Goal: Transaction & Acquisition: Purchase product/service

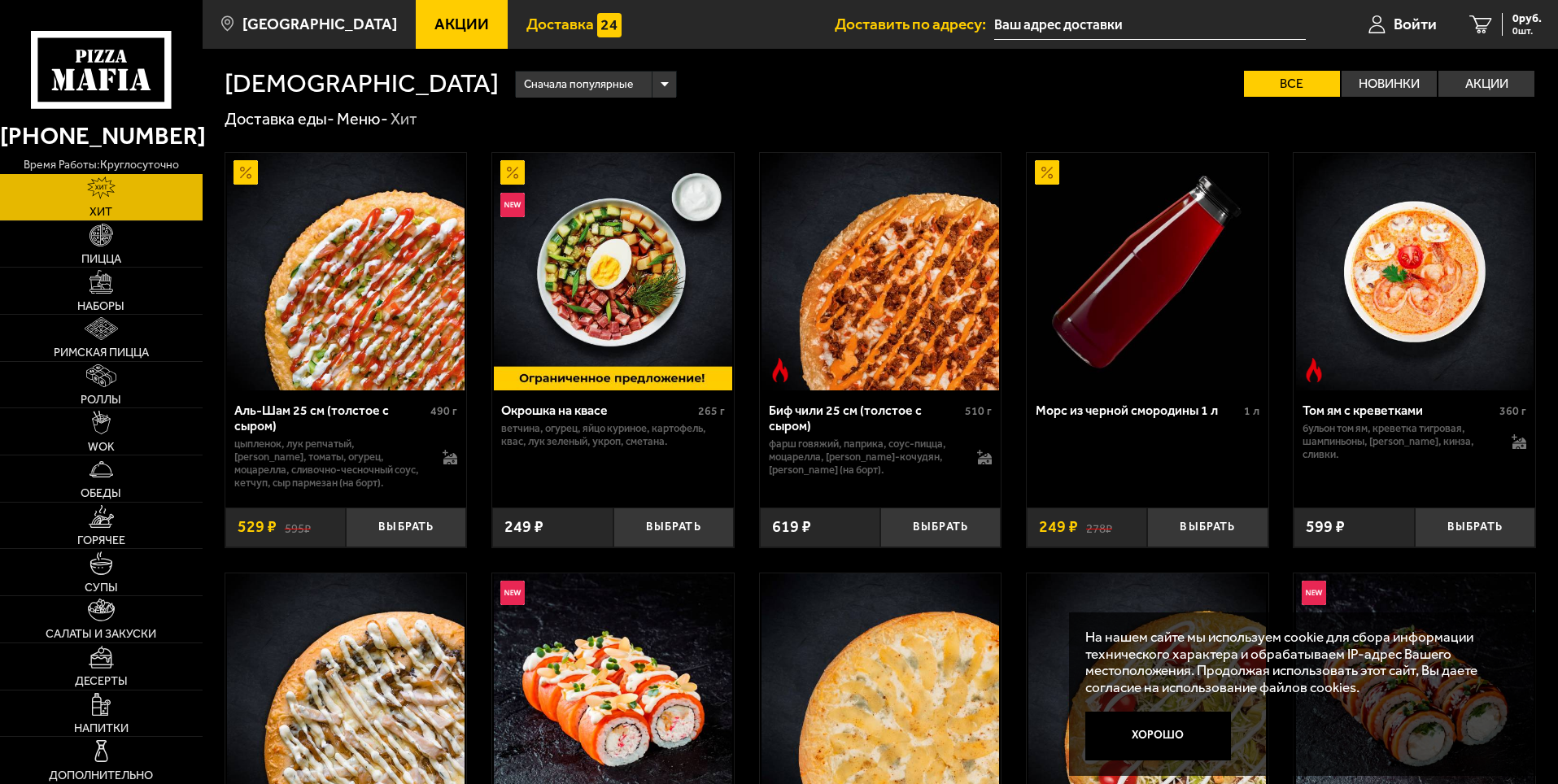
click at [533, 25] on span "Доставка" at bounding box center [560, 24] width 68 height 16
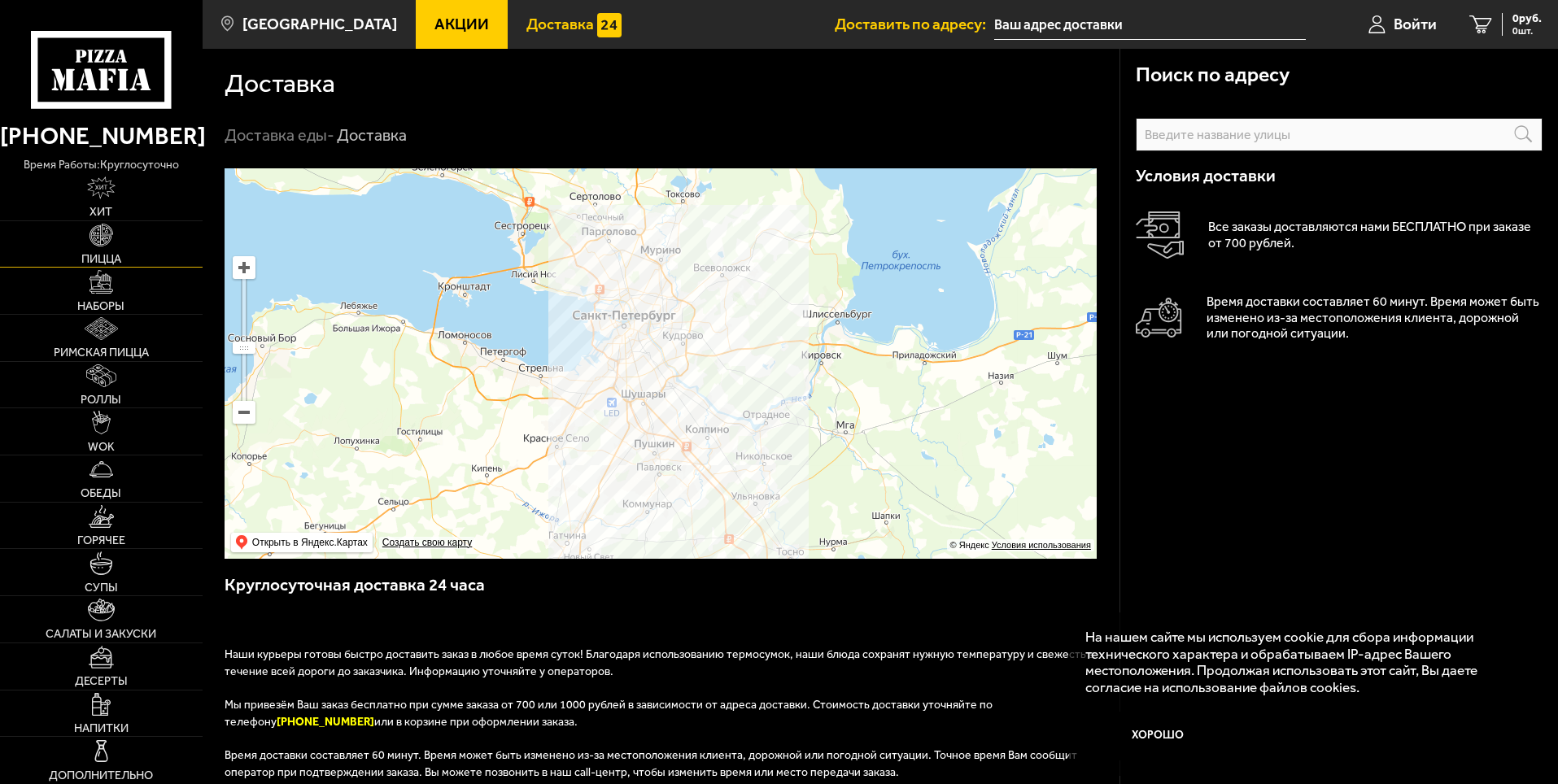
click at [99, 260] on span "Пицца" at bounding box center [102, 258] width 40 height 11
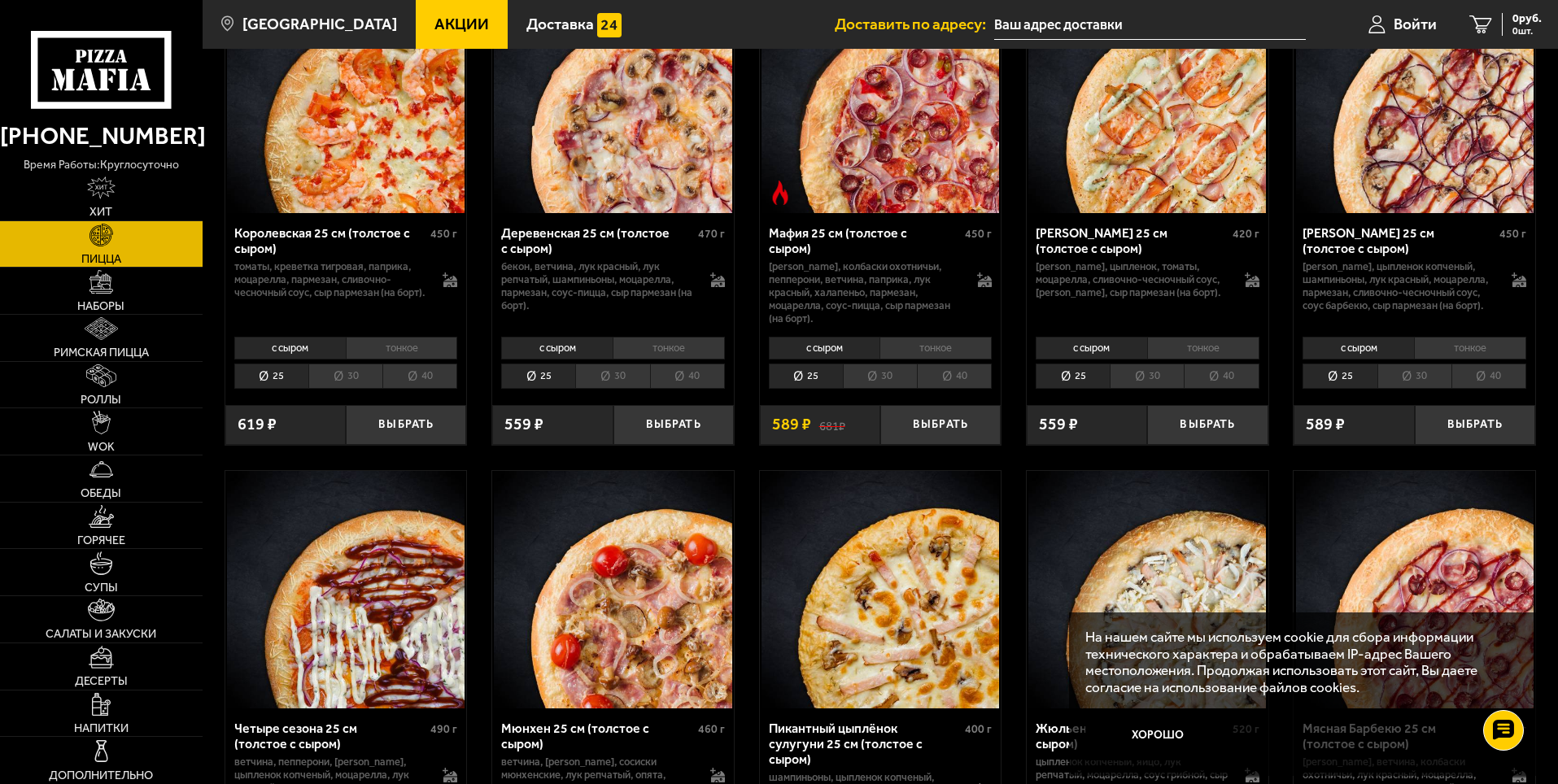
scroll to position [1627, 0]
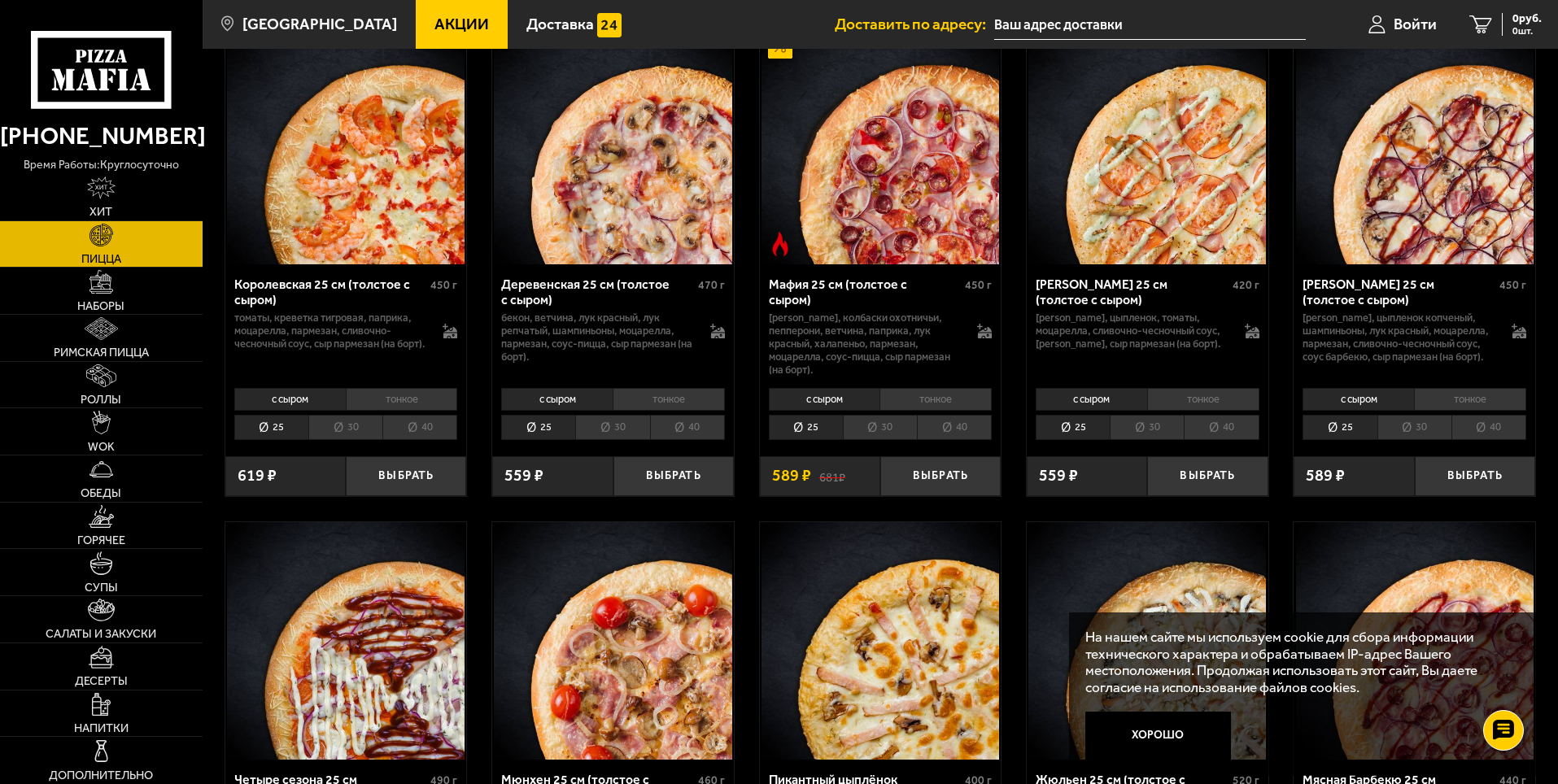
click at [626, 264] on img at bounding box center [613, 146] width 238 height 238
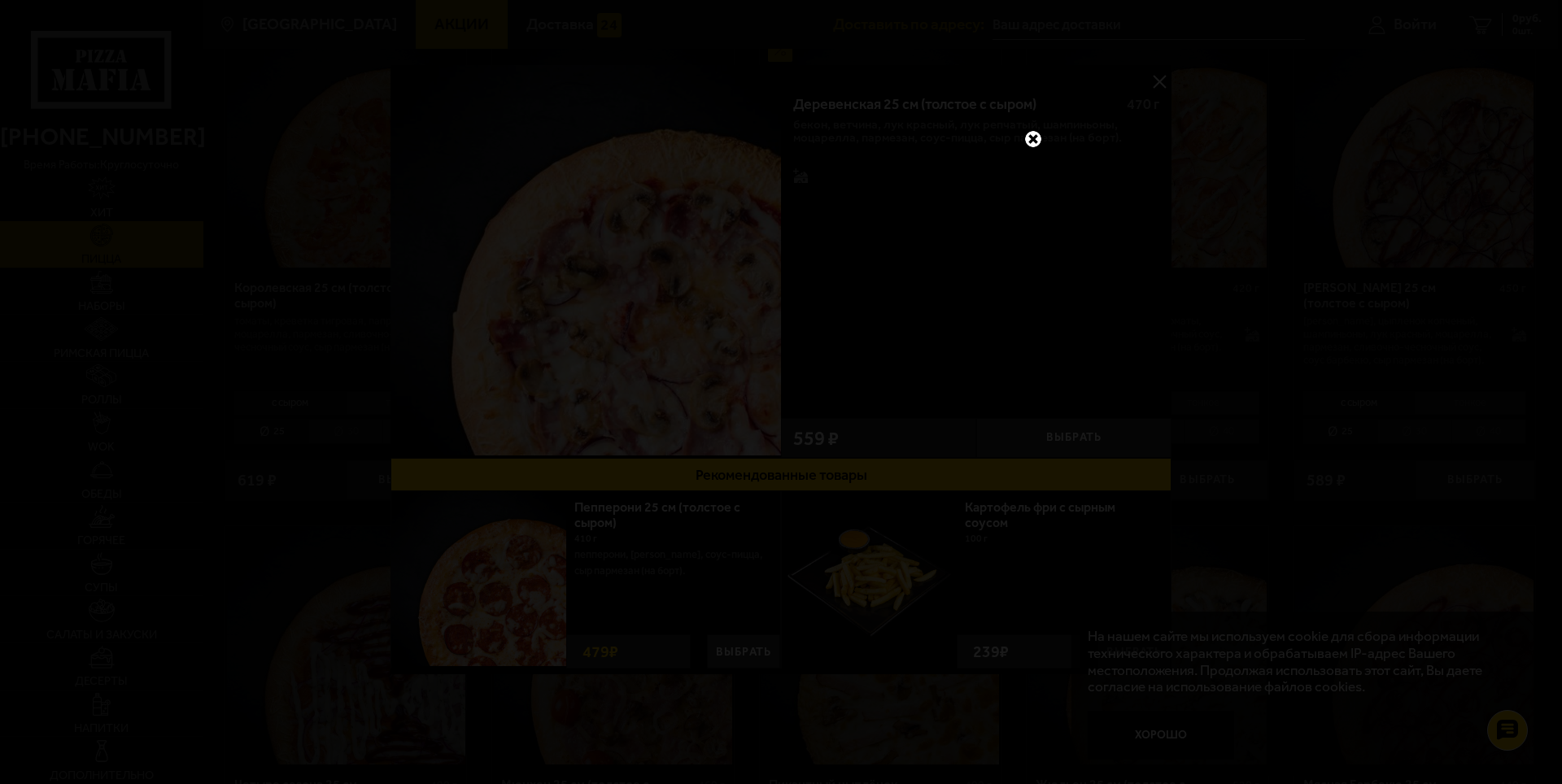
click at [1034, 135] on link at bounding box center [1033, 139] width 21 height 21
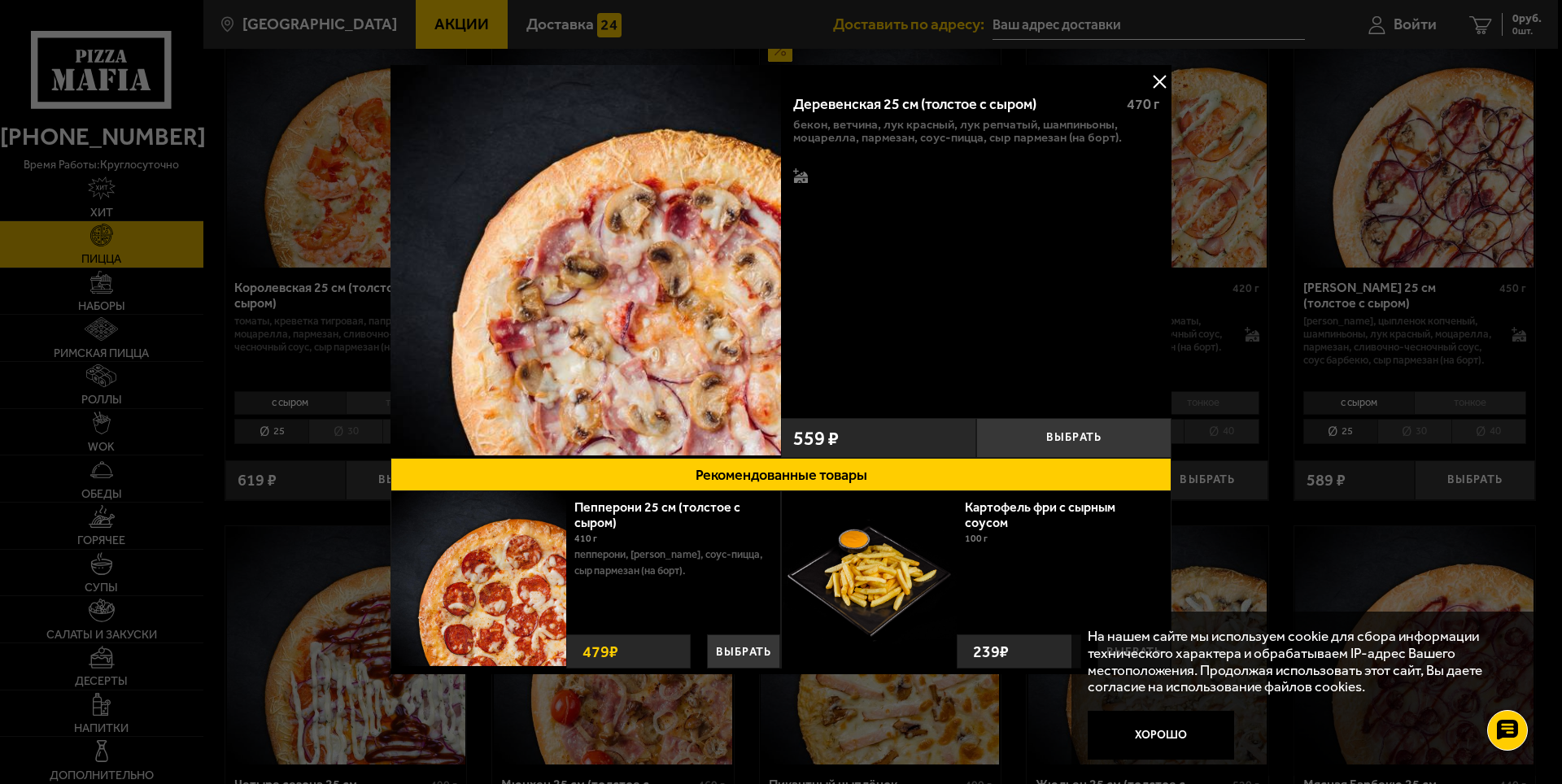
click at [745, 361] on img at bounding box center [586, 260] width 391 height 391
click at [342, 268] on div at bounding box center [781, 392] width 1562 height 784
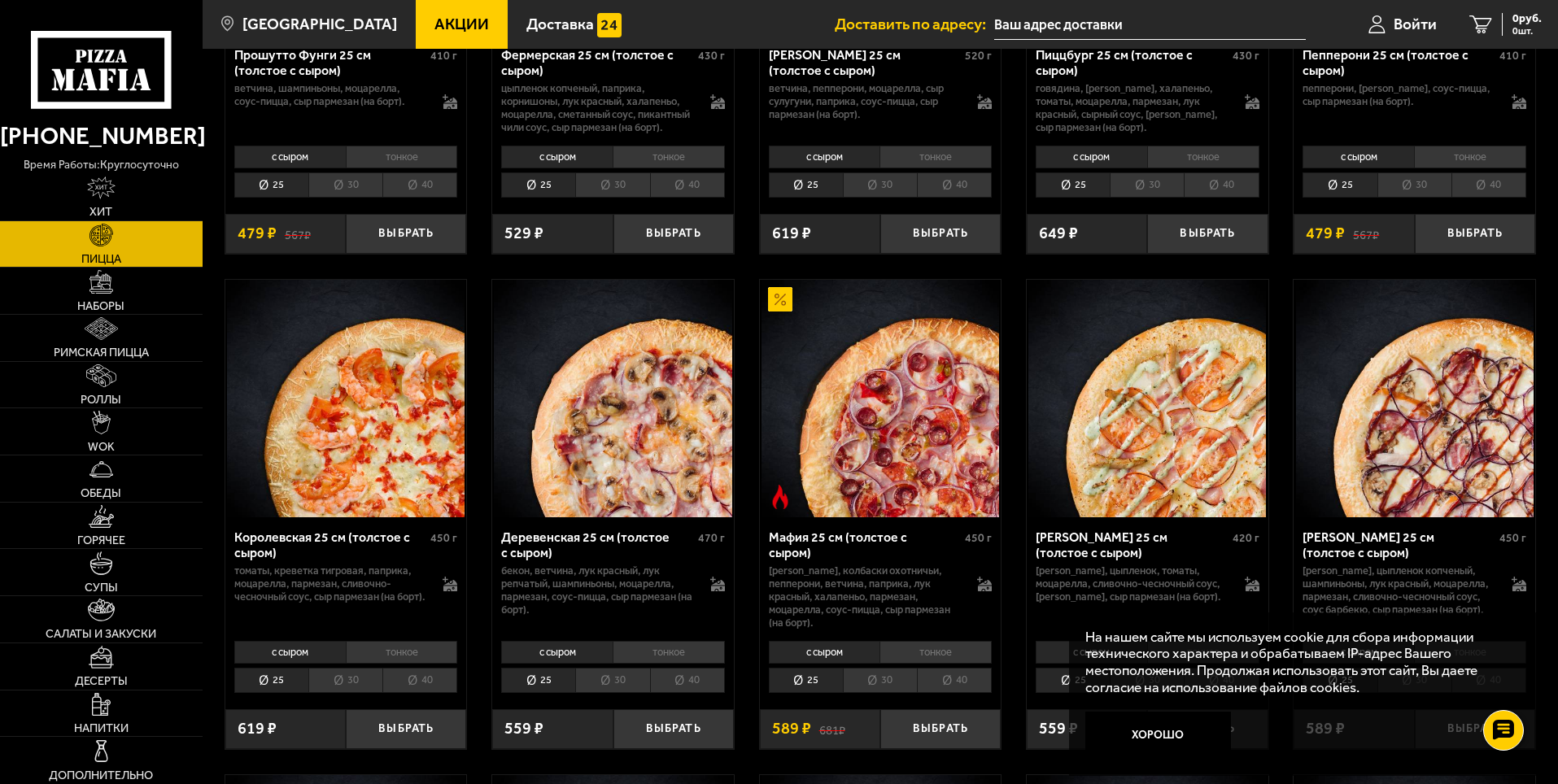
scroll to position [1383, 0]
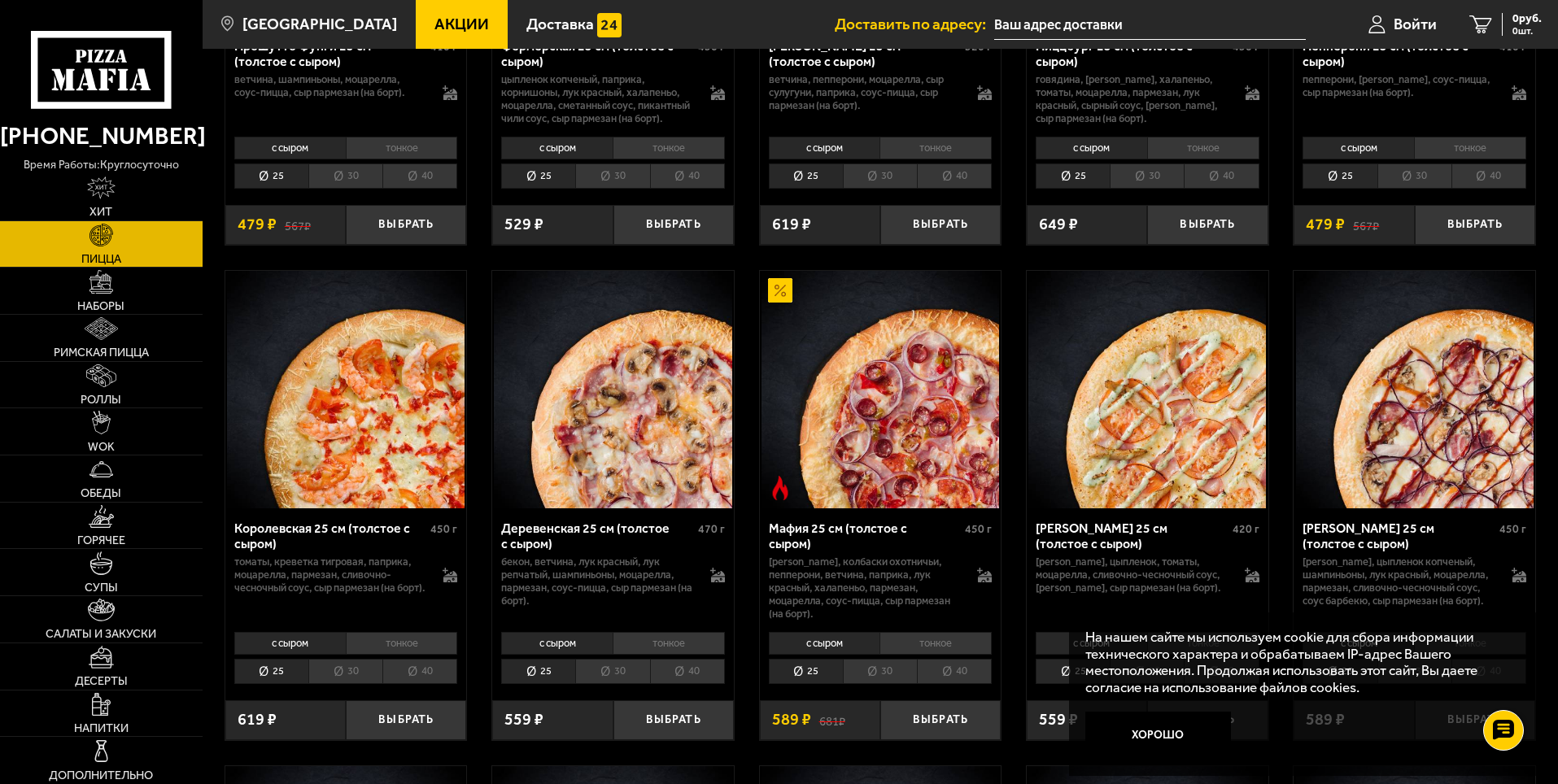
click at [1119, 27] on input "text" at bounding box center [1150, 24] width 312 height 30
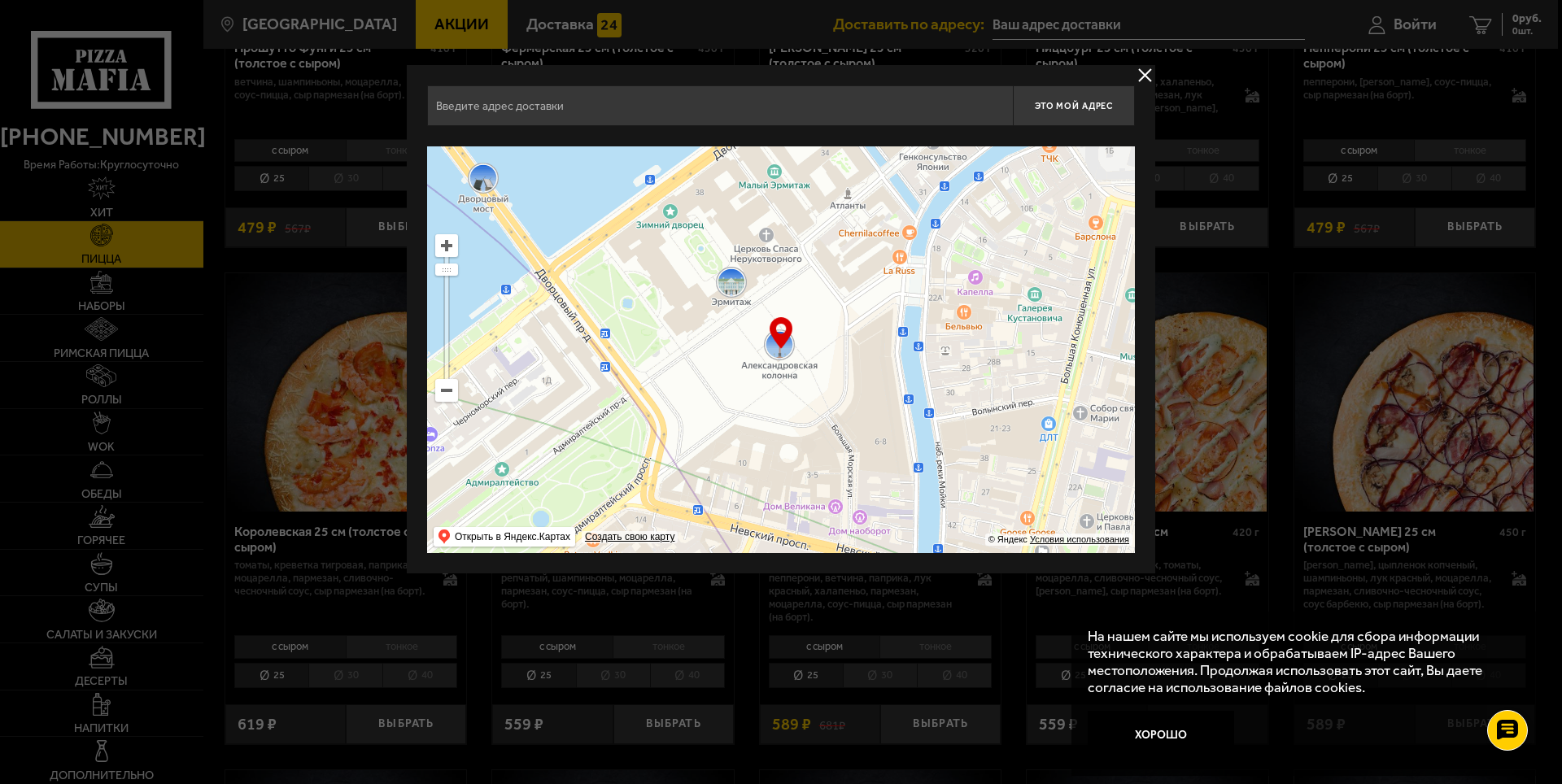
click at [607, 109] on input "text" at bounding box center [720, 105] width 586 height 41
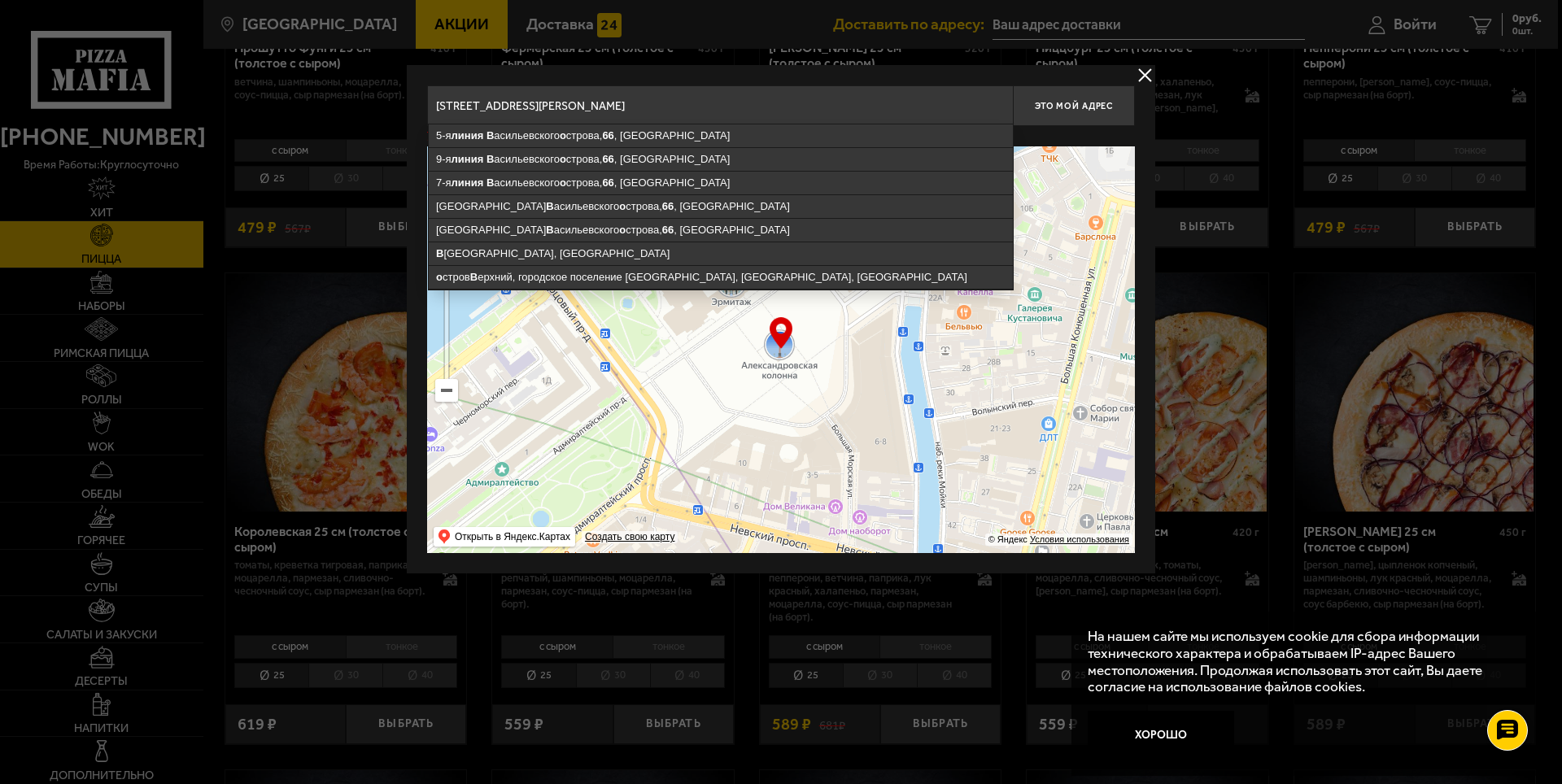
click at [782, 103] on input "[STREET_ADDRESS][PERSON_NAME]" at bounding box center [720, 105] width 586 height 41
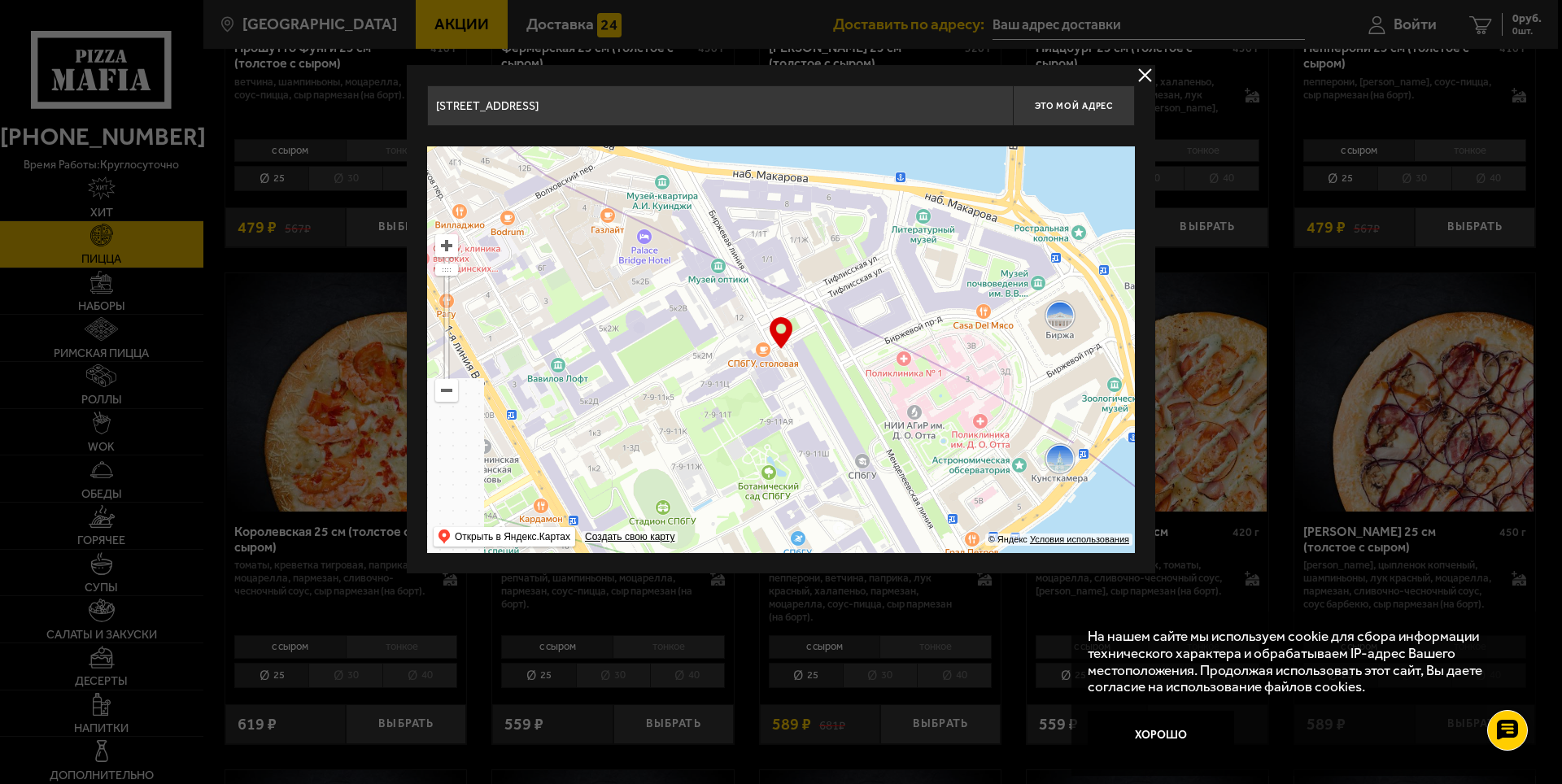
drag, startPoint x: 619, startPoint y: 210, endPoint x: 1330, endPoint y: 513, distance: 772.9
click at [1330, 513] on main "[GEOGRAPHIC_DATA] Все Акции Доставка Личный кабинет Акции Доставка Доставить по…" at bounding box center [880, 661] width 1355 height 4088
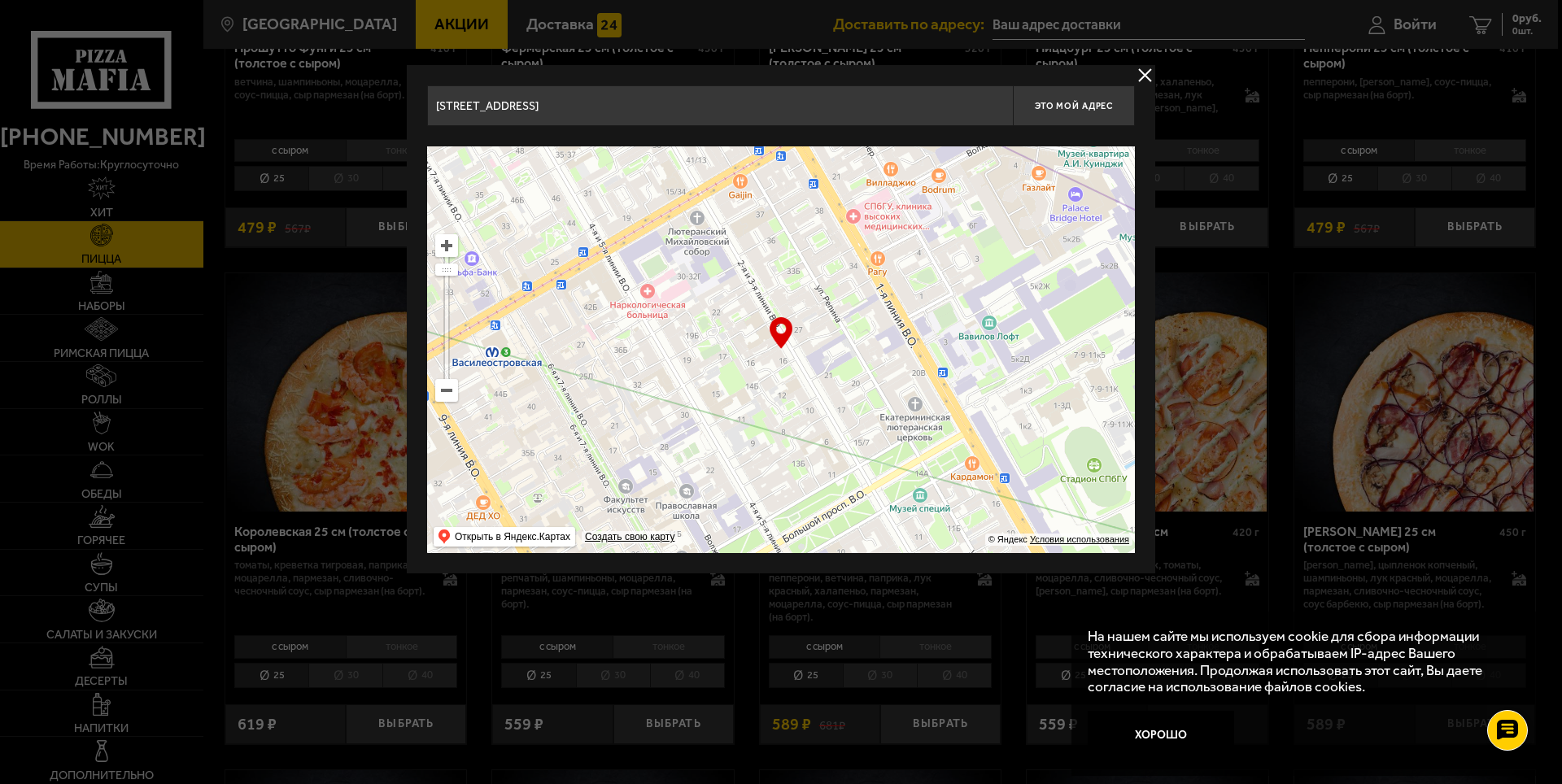
type input "3-я линия [GEOGRAPHIC_DATA], 16"
drag, startPoint x: 544, startPoint y: 339, endPoint x: 974, endPoint y: 296, distance: 432.1
click at [974, 296] on ymaps at bounding box center [781, 350] width 708 height 406
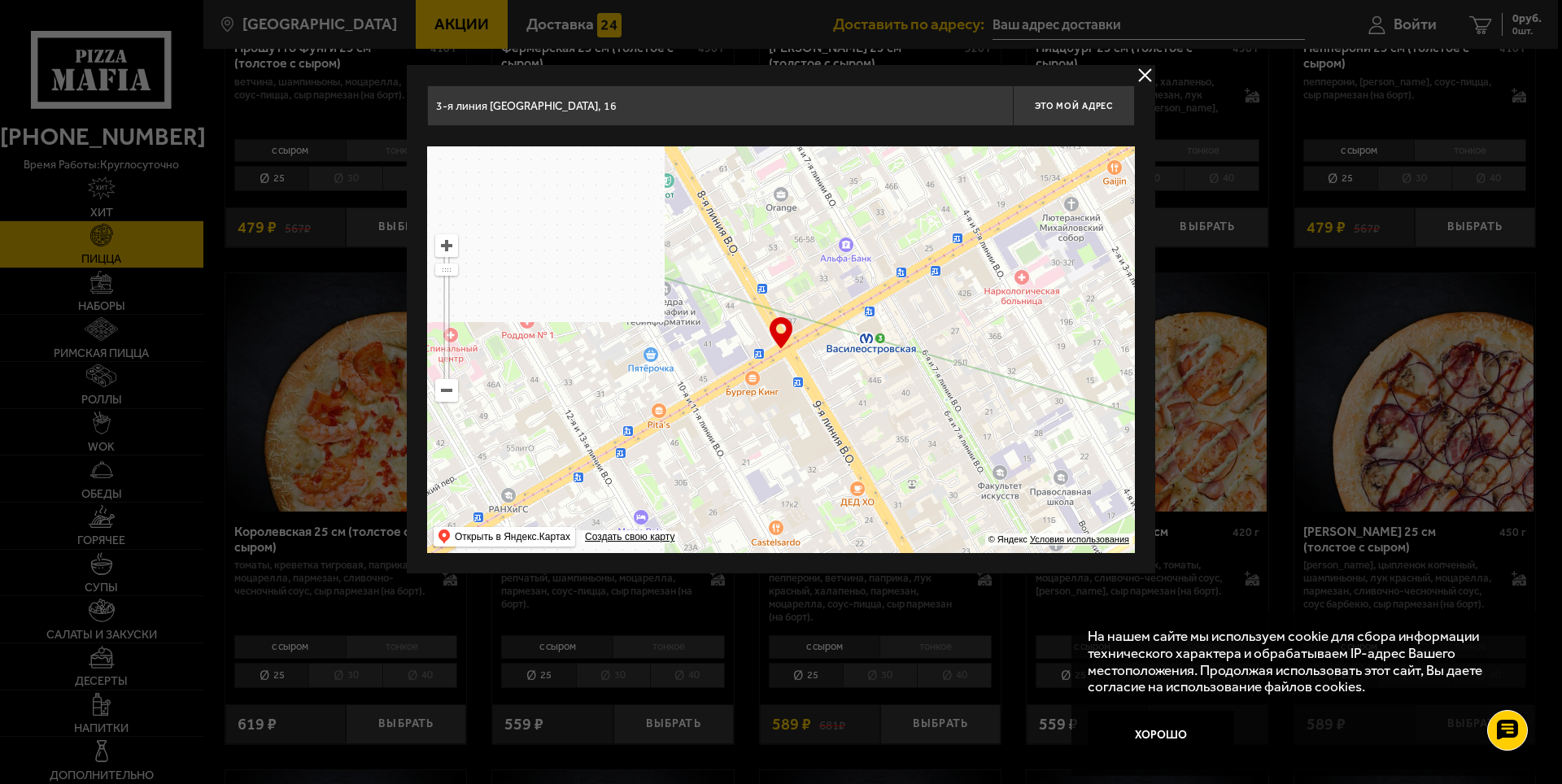
drag, startPoint x: 682, startPoint y: 385, endPoint x: 1057, endPoint y: 372, distance: 375.2
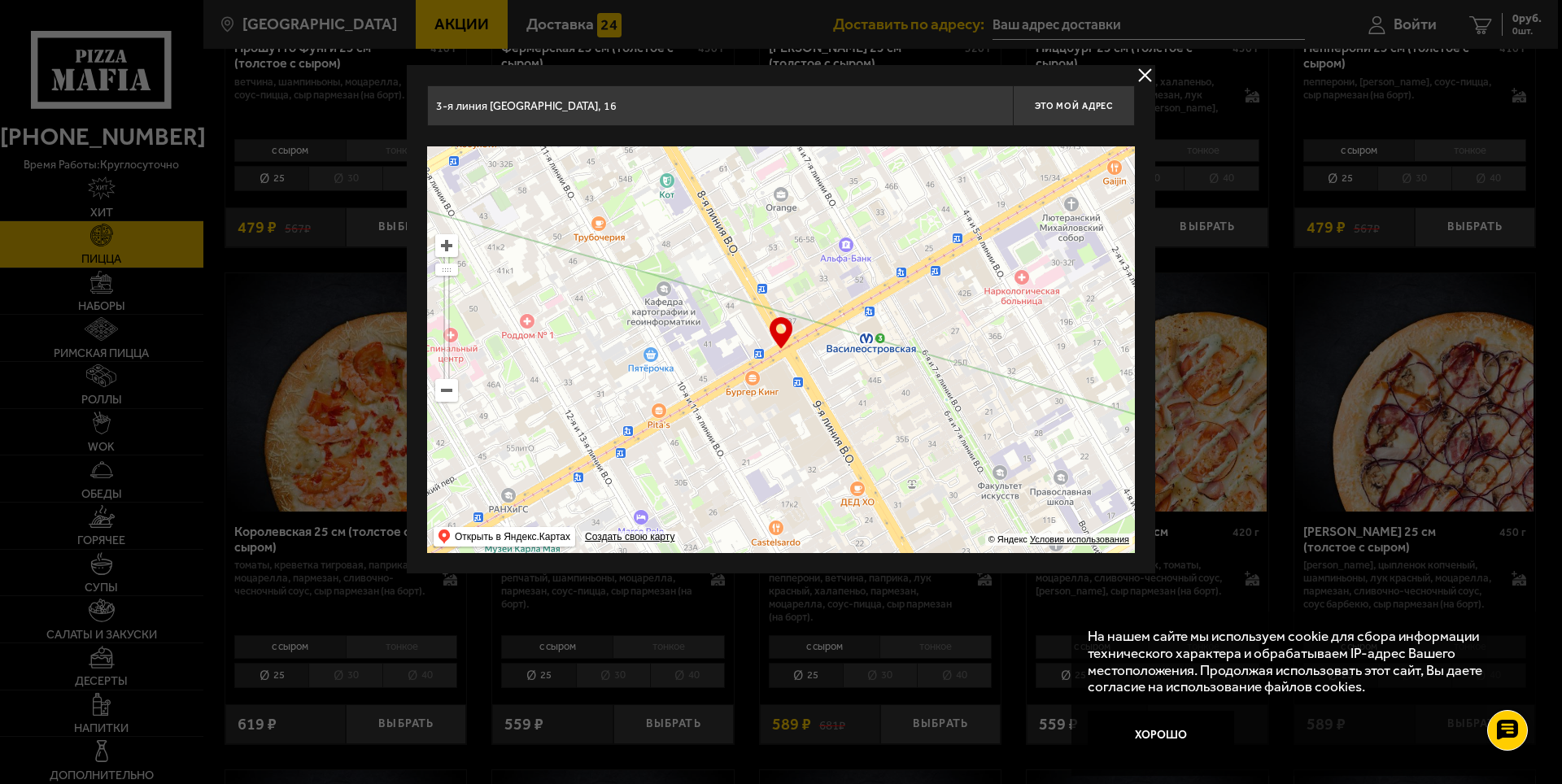
click at [1057, 372] on ymaps at bounding box center [781, 350] width 708 height 406
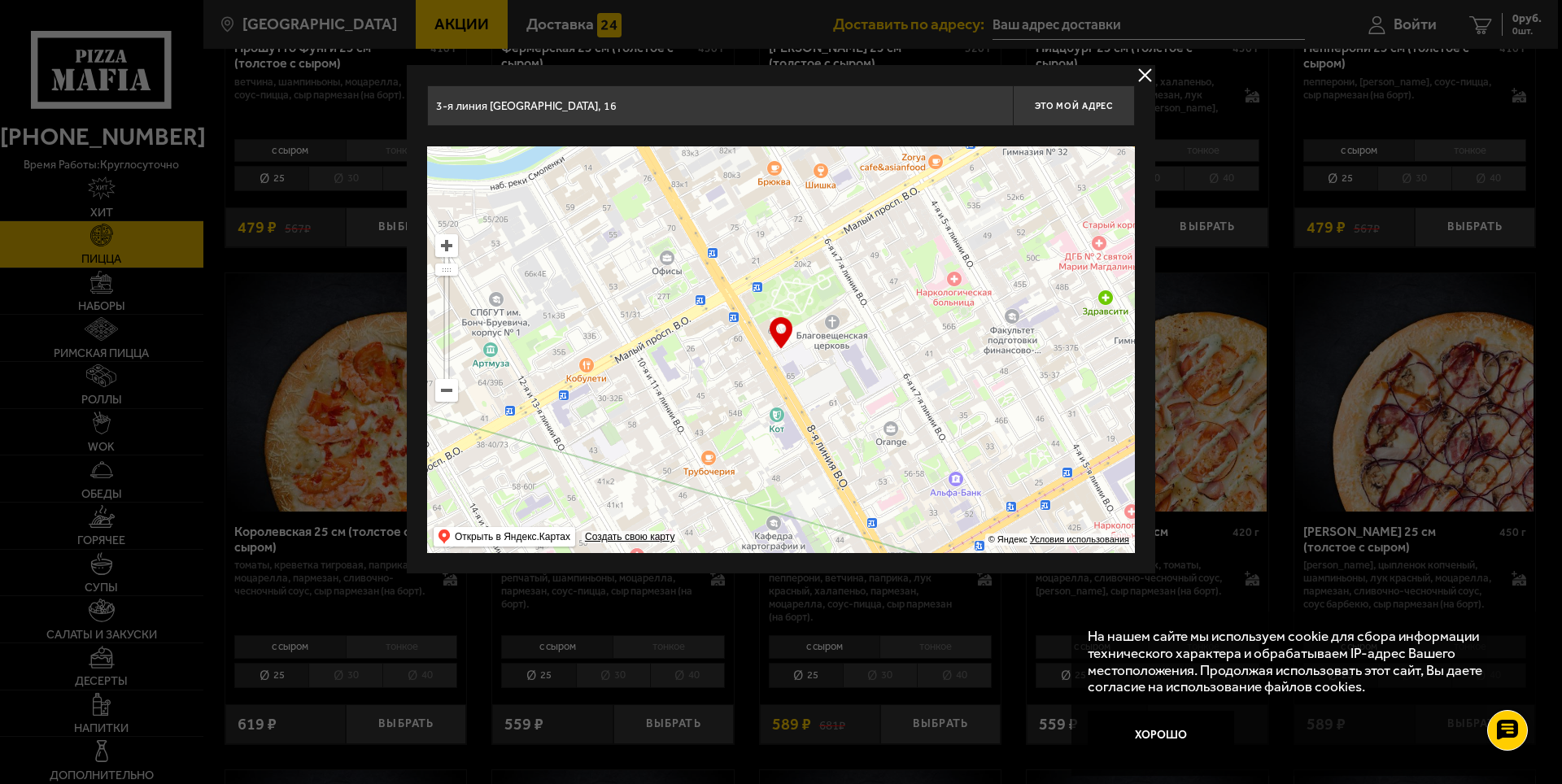
drag, startPoint x: 572, startPoint y: 280, endPoint x: 682, endPoint y: 515, distance: 259.5
click at [682, 515] on ymaps at bounding box center [781, 350] width 708 height 406
click at [583, 287] on ymaps at bounding box center [781, 350] width 708 height 406
click at [588, 287] on ymaps at bounding box center [781, 350] width 708 height 406
click at [1141, 76] on button "delivery type" at bounding box center [1144, 75] width 20 height 20
